Goal: Task Accomplishment & Management: Manage account settings

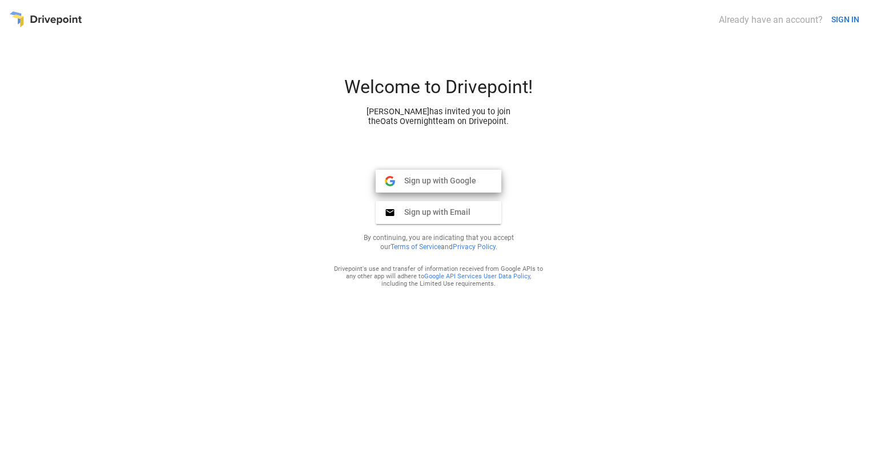
click at [421, 180] on span "Sign up with Google" at bounding box center [435, 180] width 81 height 10
click at [432, 188] on button "Sign up with Google Google" at bounding box center [439, 181] width 126 height 23
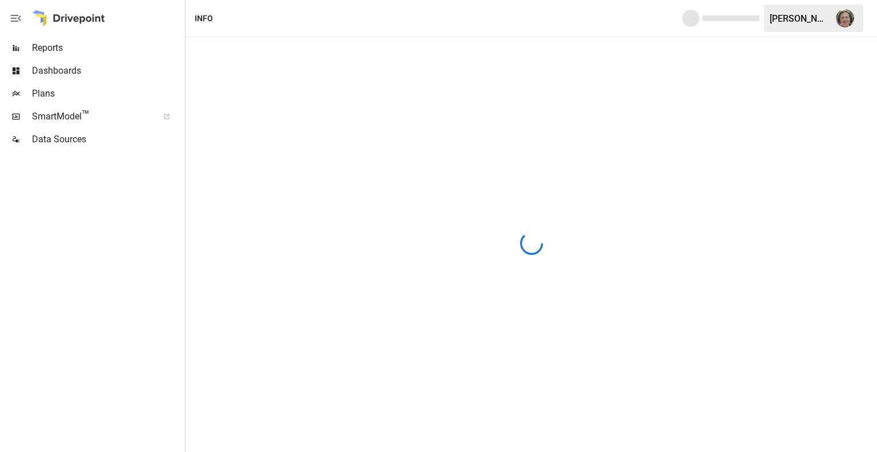
click at [88, 18] on div at bounding box center [68, 18] width 73 height 37
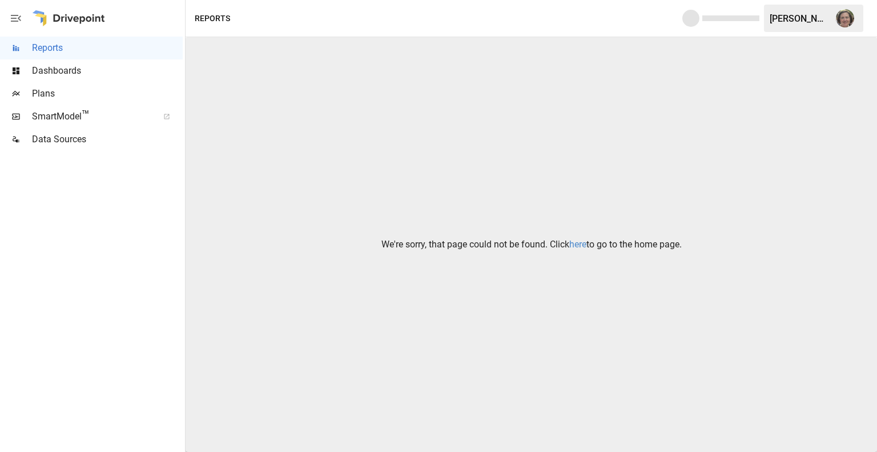
click at [579, 247] on link "here" at bounding box center [577, 244] width 17 height 11
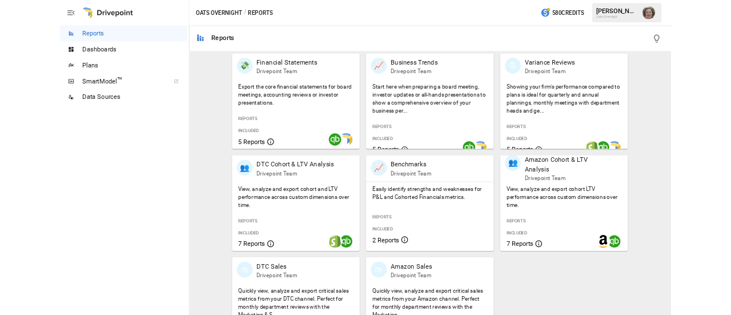
scroll to position [228, 0]
